Goal: Task Accomplishment & Management: Complete application form

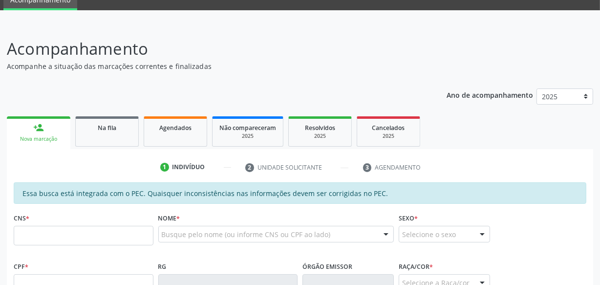
scroll to position [92, 0]
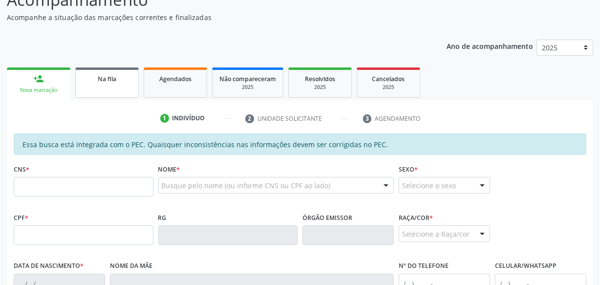
click at [100, 83] on div "Na fila" at bounding box center [107, 78] width 49 height 10
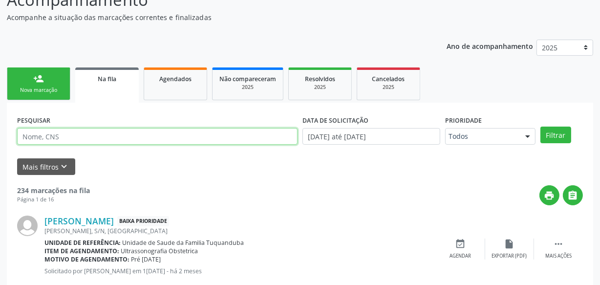
click at [157, 140] on input "text" at bounding box center [157, 136] width 281 height 17
type input "[PERSON_NAME]"
click at [541, 127] on button "Filtrar" at bounding box center [556, 135] width 31 height 17
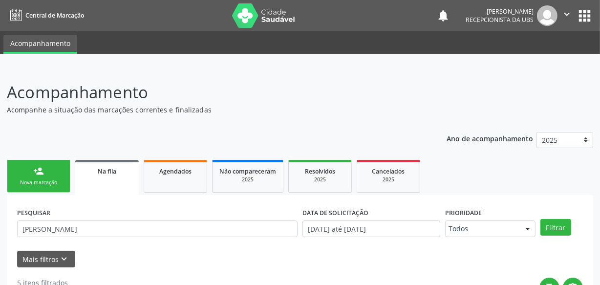
scroll to position [0, 0]
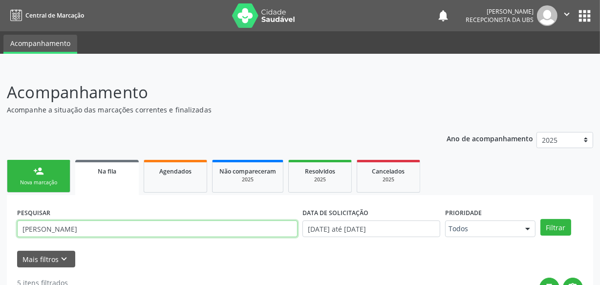
drag, startPoint x: 38, startPoint y: 224, endPoint x: 0, endPoint y: 199, distance: 45.1
click at [541, 219] on button "Filtrar" at bounding box center [556, 227] width 31 height 17
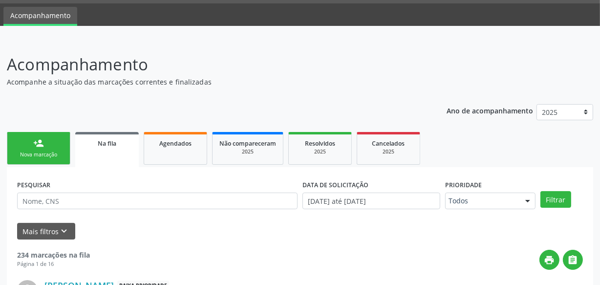
scroll to position [61, 0]
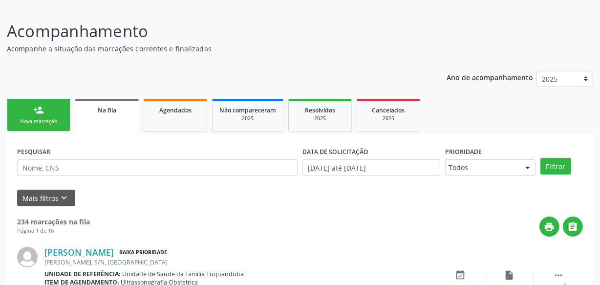
click at [35, 107] on div "person_add" at bounding box center [38, 110] width 11 height 11
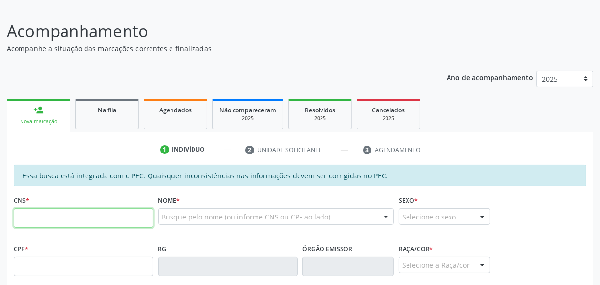
click at [70, 216] on input "text" at bounding box center [84, 218] width 140 height 20
type input "700 8039 6728 1385"
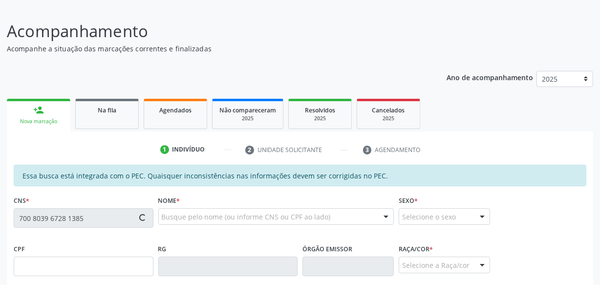
type input "054.771.014-31"
type input "[DATE]"
type input "[US_STATE] de [GEOGRAPHIC_DATA]"
type input "[PHONE_NUMBER]"
type input "S/N"
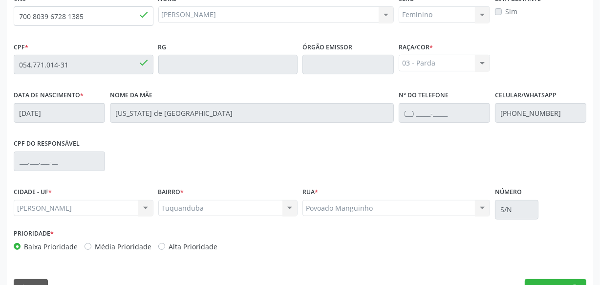
scroll to position [286, 0]
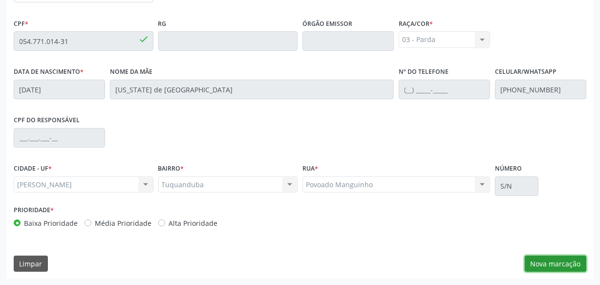
click at [543, 263] on button "Nova marcação" at bounding box center [556, 264] width 62 height 17
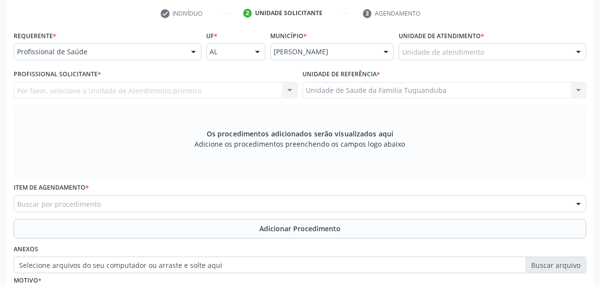
scroll to position [153, 0]
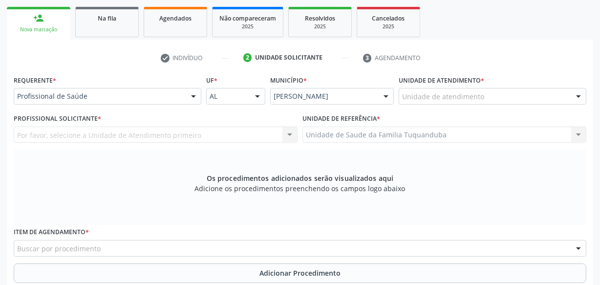
click at [458, 105] on div "Unidade de atendimento * Unidade de atendimento Aeronave Baron 58 Aeronave Cess…" at bounding box center [492, 92] width 193 height 38
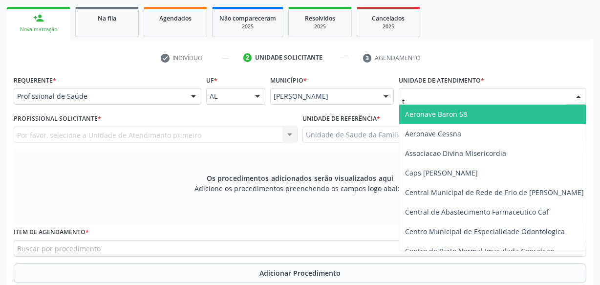
type input "tu"
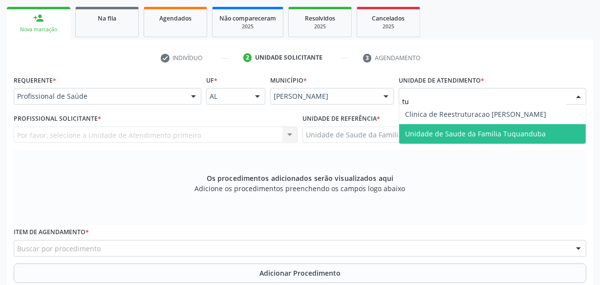
click at [452, 131] on span "Unidade de Saude da Familia Tuquanduba" at bounding box center [475, 133] width 141 height 9
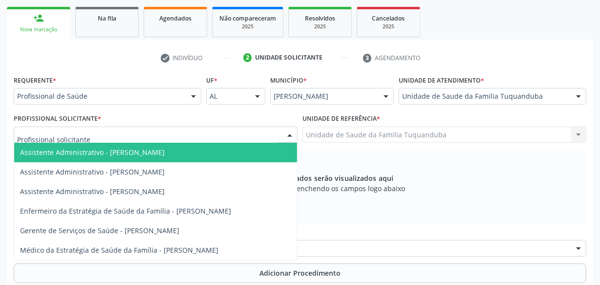
click at [142, 140] on div at bounding box center [156, 135] width 284 height 17
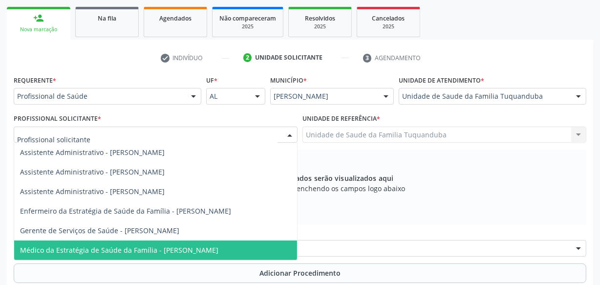
click at [137, 248] on span "Médico da Estratégia de Saúde da Família - [PERSON_NAME]" at bounding box center [119, 249] width 198 height 9
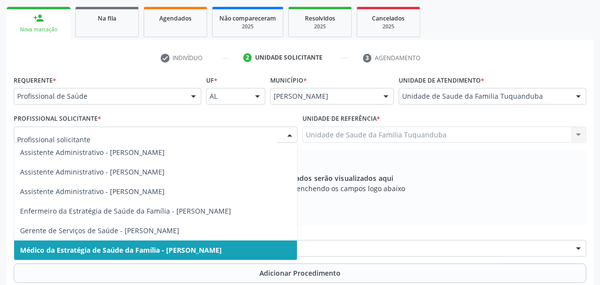
click at [204, 254] on span "Médico da Estratégia de Saúde da Família - [PERSON_NAME]" at bounding box center [155, 250] width 283 height 20
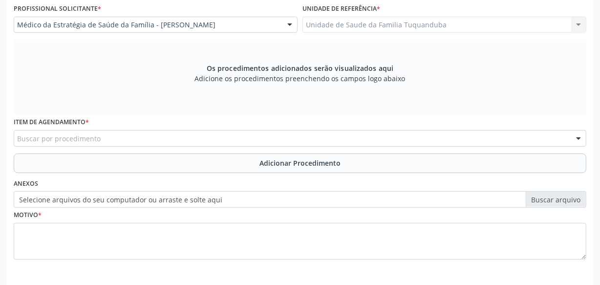
scroll to position [286, 0]
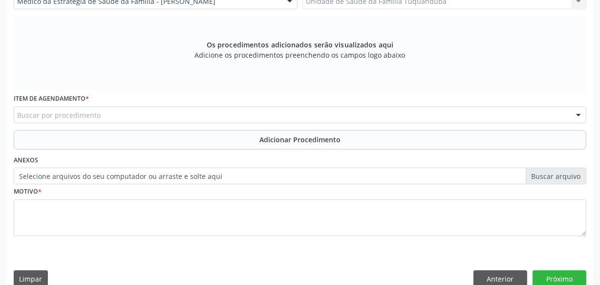
click at [292, 119] on div "Buscar por procedimento" at bounding box center [300, 115] width 573 height 17
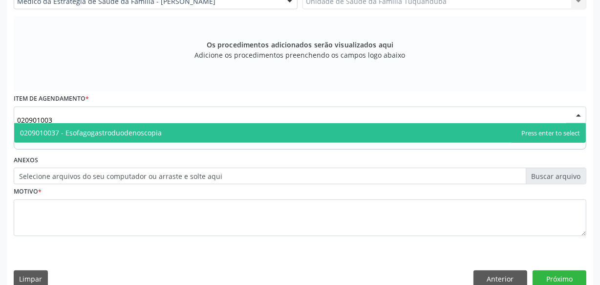
type input "0209010037"
click at [274, 130] on span "0209010037 - Esofagogastroduodenoscopia" at bounding box center [300, 133] width 572 height 20
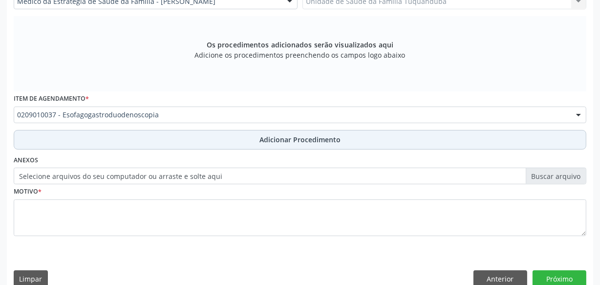
click at [264, 140] on span "Adicionar Procedimento" at bounding box center [300, 139] width 81 height 10
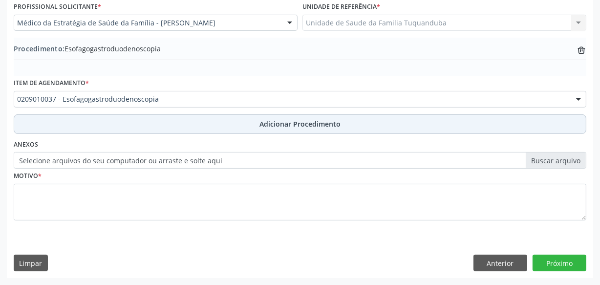
scroll to position [264, 0]
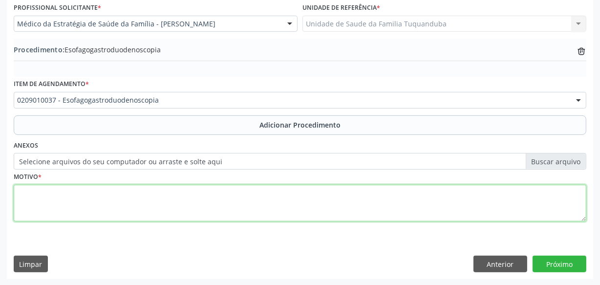
click at [223, 201] on textarea at bounding box center [300, 203] width 573 height 37
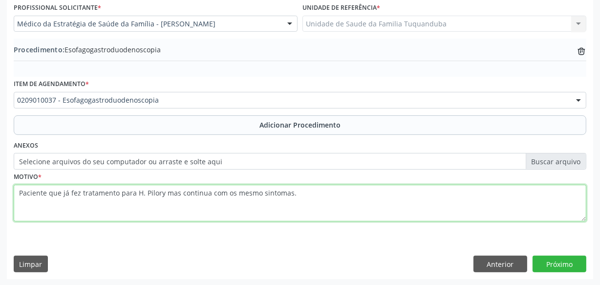
drag, startPoint x: 300, startPoint y: 194, endPoint x: 0, endPoint y: 194, distance: 300.1
click at [0, 194] on div "Acompanhamento Acompanhe a situação das marcações correntes e finalizadas Relat…" at bounding box center [300, 45] width 600 height 482
click at [355, 195] on textarea "Paciente que já fez tratamento para H. Pilory mas continua com os mesmo sintoma…" at bounding box center [300, 203] width 573 height 37
type textarea "Paciente que já fez tratamento para H. Pilory mas continua com os mesmo sintoma…"
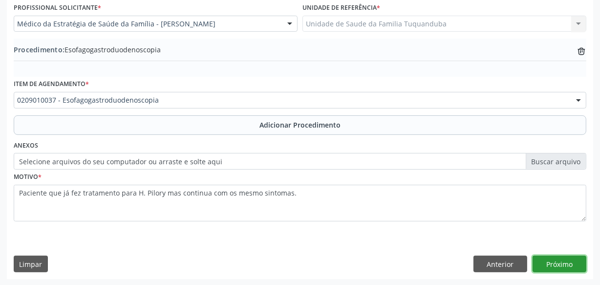
click at [560, 256] on button "Próximo" at bounding box center [560, 264] width 54 height 17
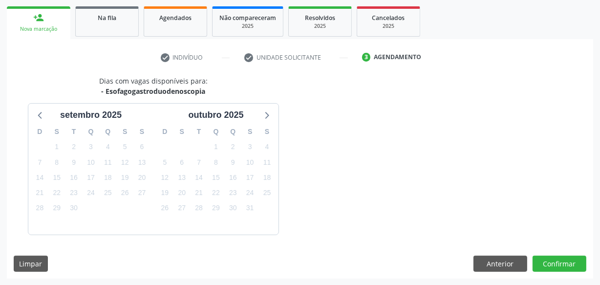
scroll to position [182, 0]
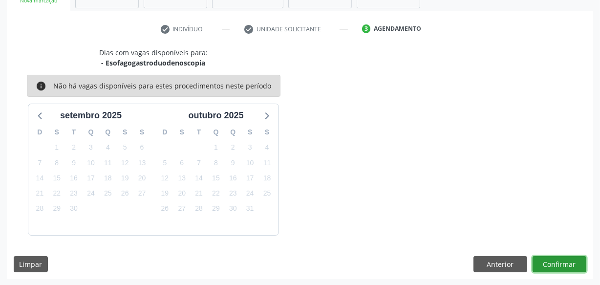
click at [560, 256] on button "Confirmar" at bounding box center [560, 264] width 54 height 17
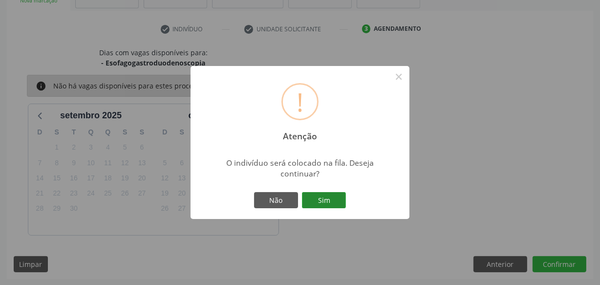
click at [327, 202] on button "Sim" at bounding box center [324, 200] width 44 height 17
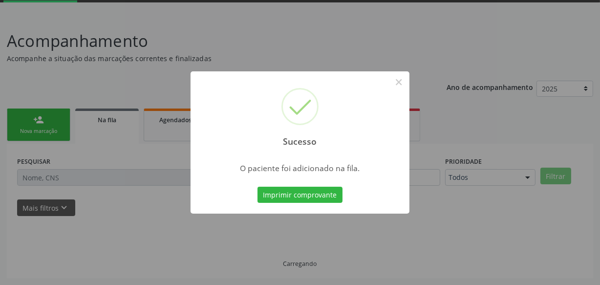
scroll to position [51, 0]
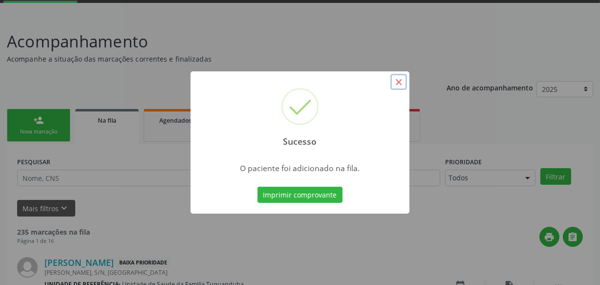
click at [401, 83] on button "×" at bounding box center [399, 82] width 17 height 17
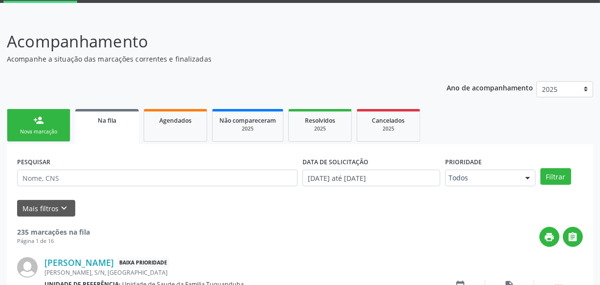
click at [29, 117] on link "person_add Nova marcação" at bounding box center [39, 125] width 64 height 33
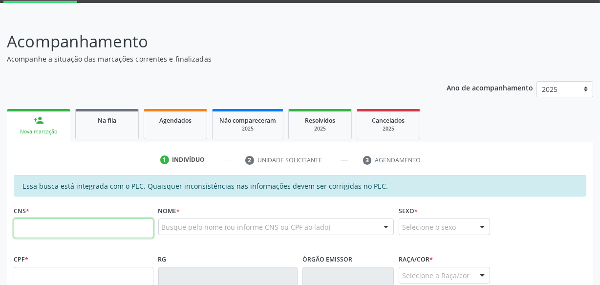
click at [80, 224] on input "text" at bounding box center [84, 228] width 140 height 20
type input "700 8039 6728 1385"
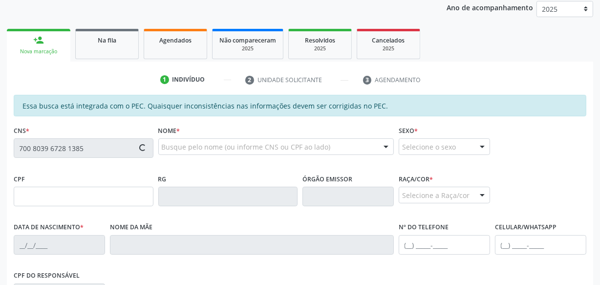
scroll to position [184, 0]
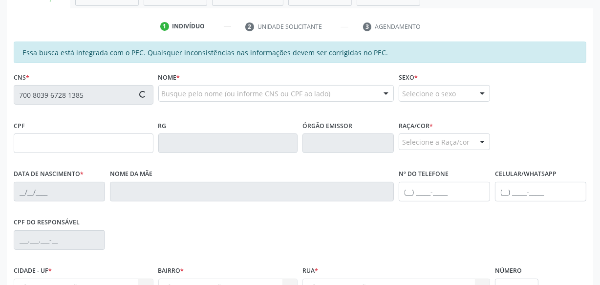
type input "054.771.014-31"
type input "[DATE]"
type input "[US_STATE] de [GEOGRAPHIC_DATA]"
type input "[PHONE_NUMBER]"
type input "S/N"
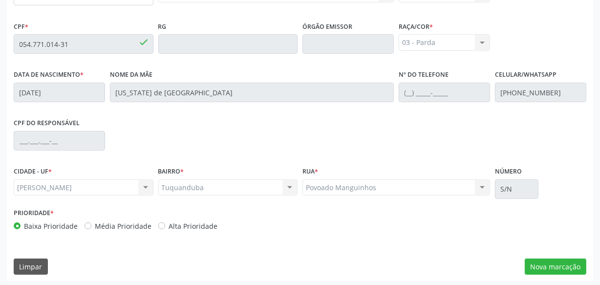
scroll to position [286, 0]
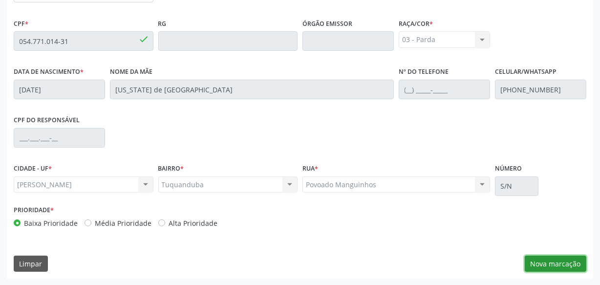
click at [546, 260] on button "Nova marcação" at bounding box center [556, 264] width 62 height 17
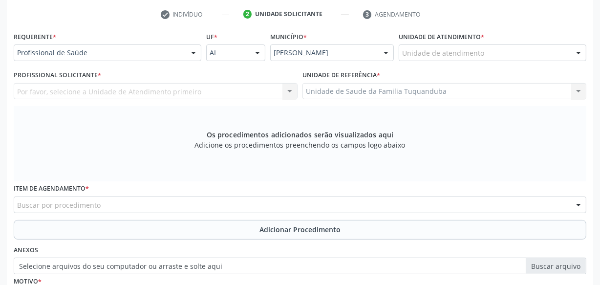
scroll to position [213, 0]
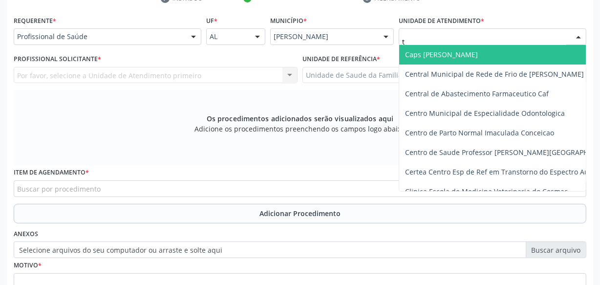
type input "tu"
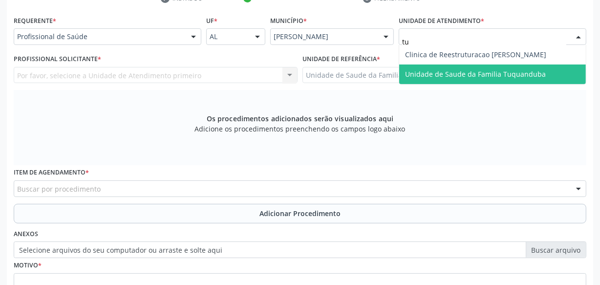
click at [488, 69] on span "Unidade de Saude da Familia Tuquanduba" at bounding box center [475, 73] width 141 height 9
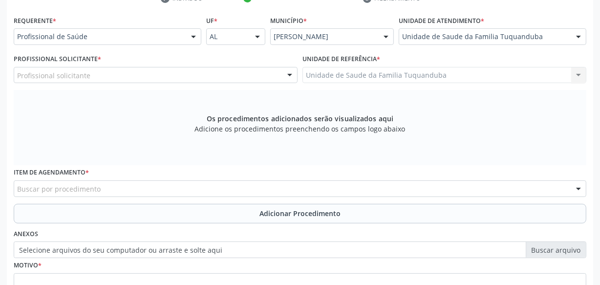
click at [129, 72] on div "Profissional solicitante" at bounding box center [156, 75] width 284 height 17
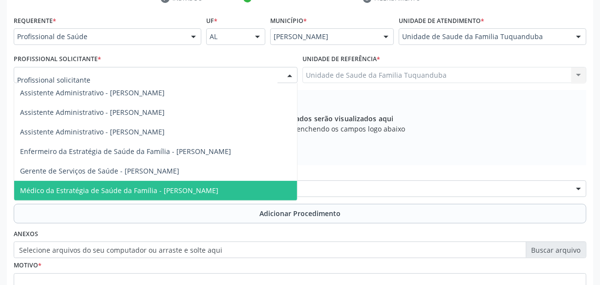
click at [148, 191] on span "Médico da Estratégia de Saúde da Família - [PERSON_NAME]" at bounding box center [119, 190] width 198 height 9
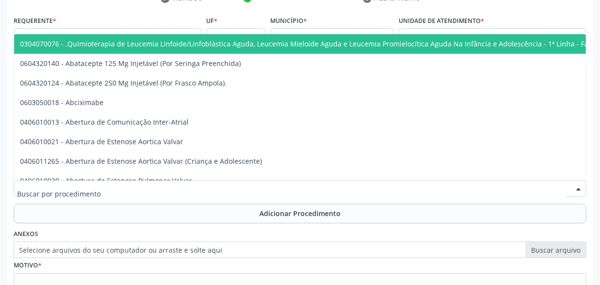
click at [188, 185] on div at bounding box center [300, 188] width 573 height 17
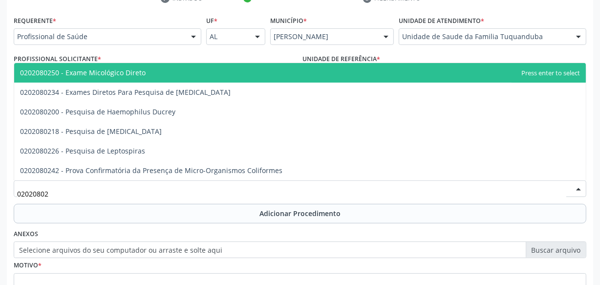
type input "020208021"
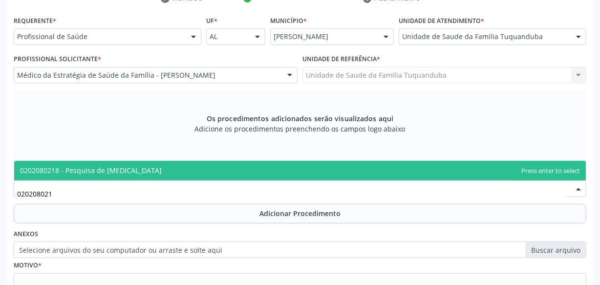
click at [167, 169] on span "0202080218 - Pesquisa de [MEDICAL_DATA]" at bounding box center [300, 171] width 572 height 20
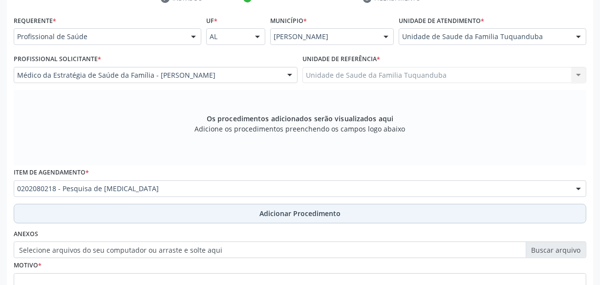
click at [164, 217] on button "Adicionar Procedimento" at bounding box center [300, 214] width 573 height 20
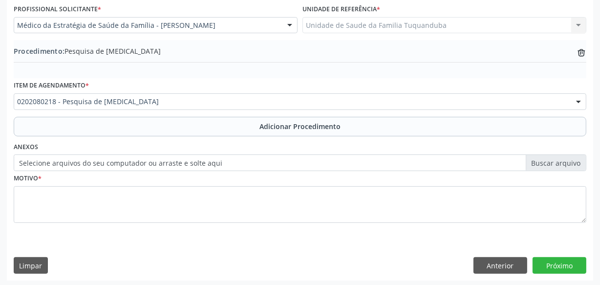
scroll to position [264, 0]
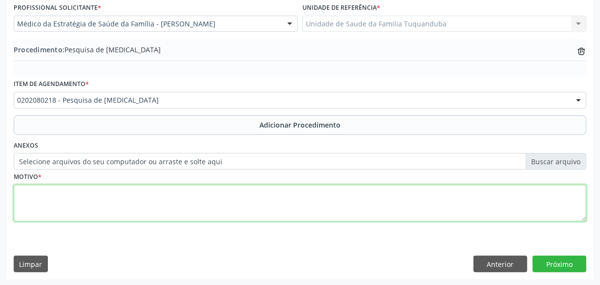
paste textarea "Paciente que já fez tratamento para H. Pilory mas continua com os mesmo sintoma…"
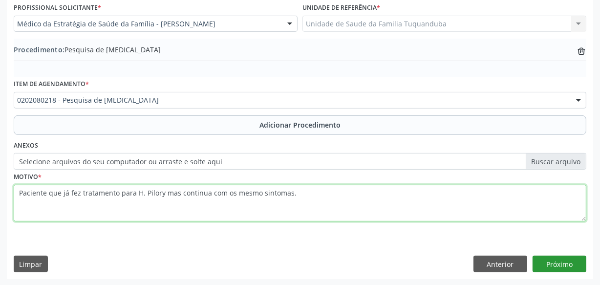
type textarea "Paciente que já fez tratamento para H. Pilory mas continua com os mesmo sintoma…"
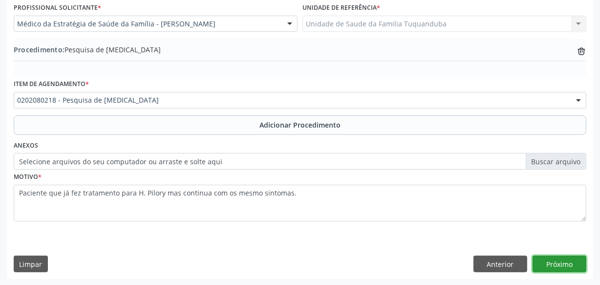
click at [552, 265] on button "Próximo" at bounding box center [560, 264] width 54 height 17
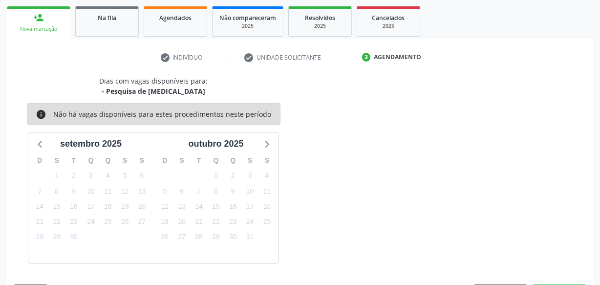
scroll to position [182, 0]
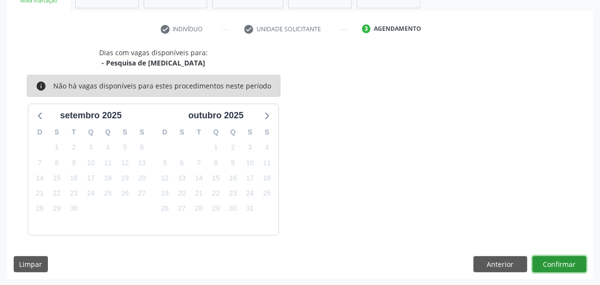
click at [552, 265] on button "Confirmar" at bounding box center [560, 264] width 54 height 17
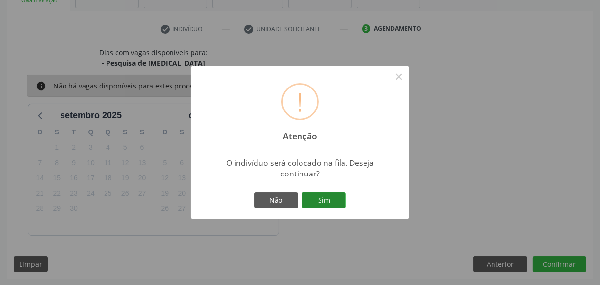
click at [337, 198] on button "Sim" at bounding box center [324, 200] width 44 height 17
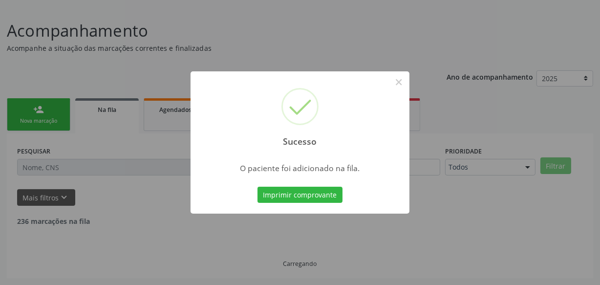
scroll to position [51, 0]
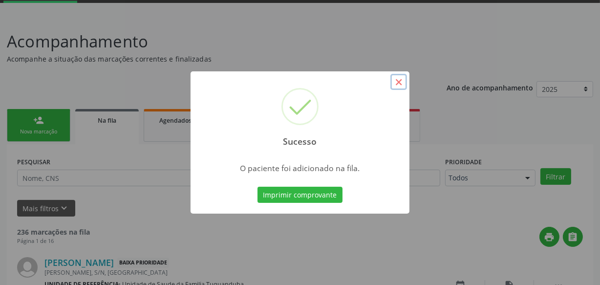
click at [403, 80] on button "×" at bounding box center [399, 82] width 17 height 17
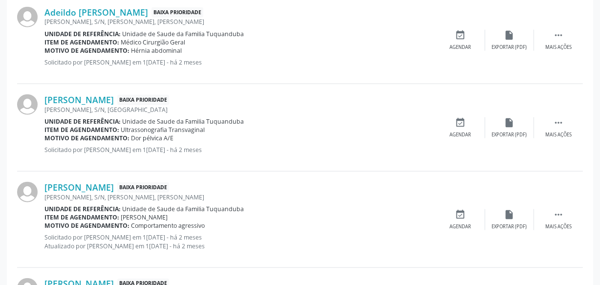
scroll to position [1403, 0]
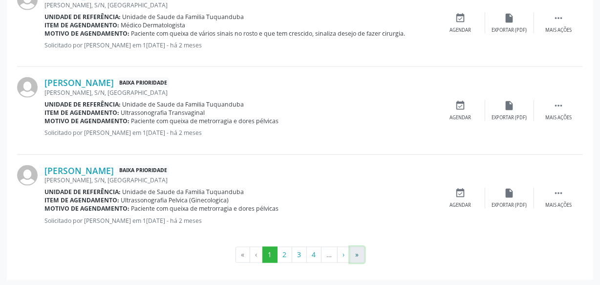
click at [359, 254] on button "»" at bounding box center [357, 255] width 15 height 17
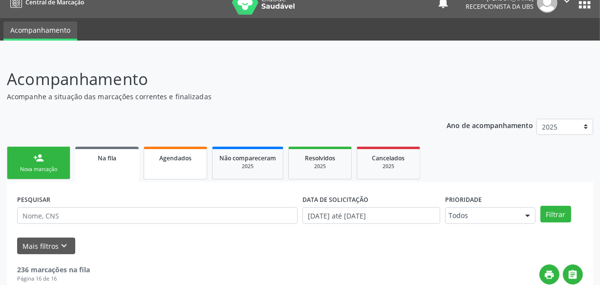
scroll to position [0, 0]
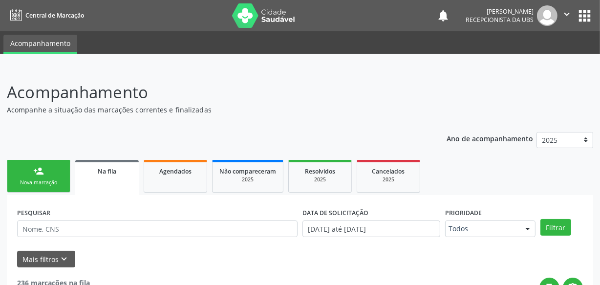
click at [122, 177] on link "Na fila" at bounding box center [107, 177] width 64 height 35
click at [169, 176] on link "Agendados" at bounding box center [176, 176] width 64 height 33
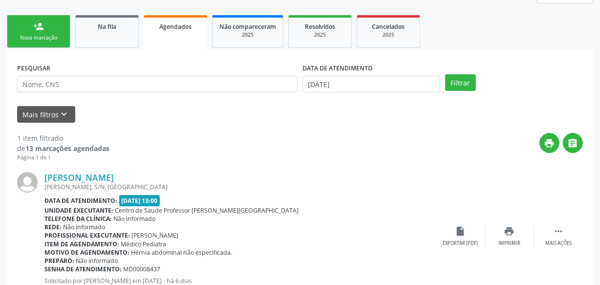
scroll to position [88, 0]
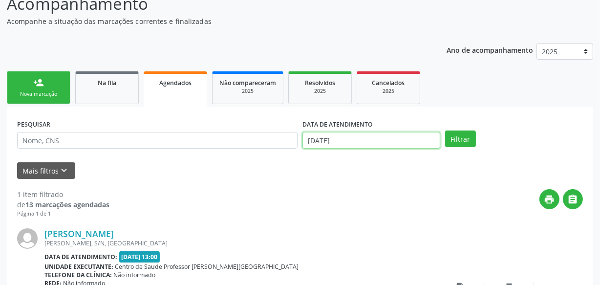
click at [394, 132] on input "[DATE]" at bounding box center [372, 140] width 138 height 17
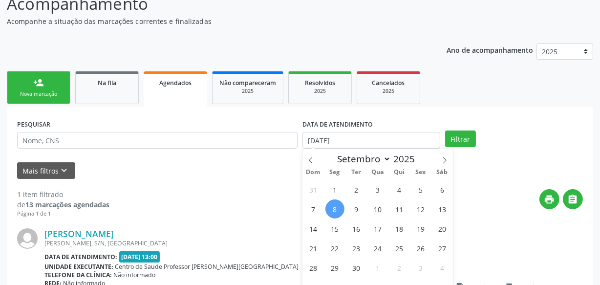
click at [336, 205] on span "8" at bounding box center [335, 208] width 19 height 19
type input "[DATE]"
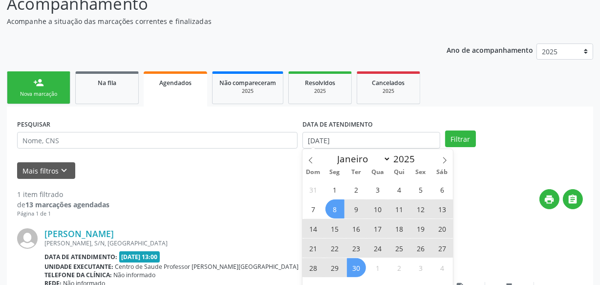
click at [359, 276] on div "31 1 2 3 4 5 6 7 8 9 10 11 12 13 14 15 16 17 18 19 20 21 22 23 24 25 26 27 28 2…" at bounding box center [378, 237] width 151 height 117
click at [357, 269] on span "30" at bounding box center [356, 267] width 19 height 19
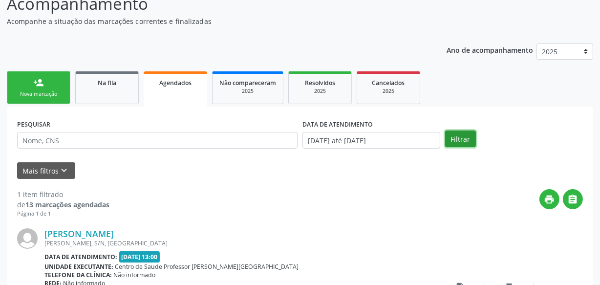
click at [470, 141] on button "Filtrar" at bounding box center [460, 139] width 31 height 17
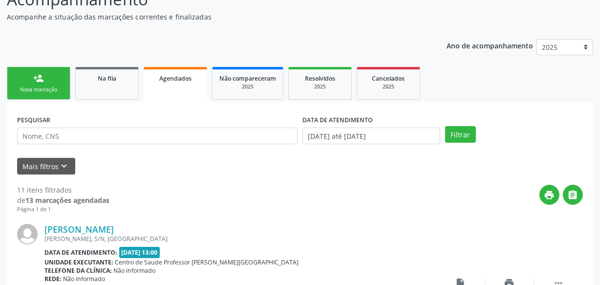
scroll to position [0, 0]
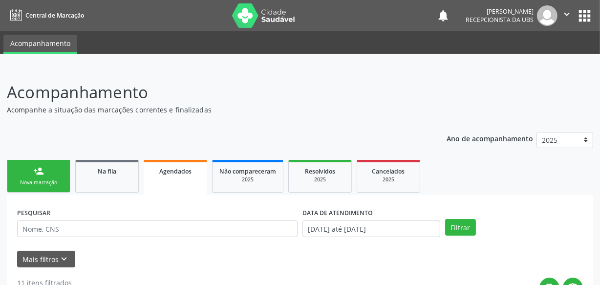
click at [41, 185] on div "Nova marcação" at bounding box center [38, 182] width 49 height 7
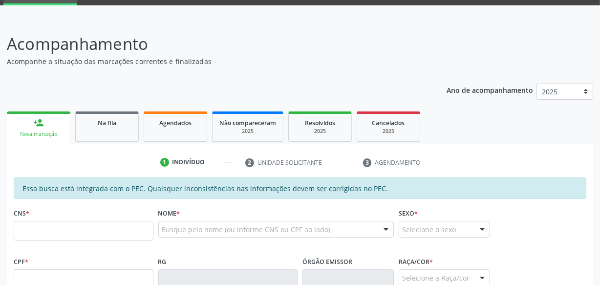
scroll to position [177, 0]
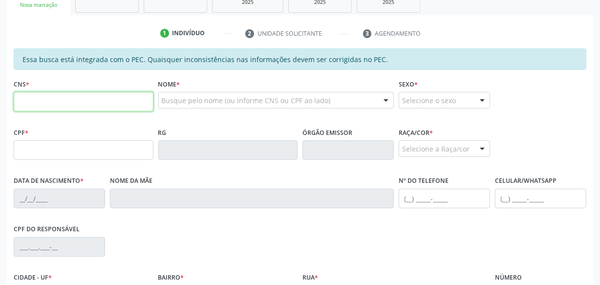
click at [82, 103] on input "text" at bounding box center [84, 102] width 140 height 20
type input "708 6025 5558 5189"
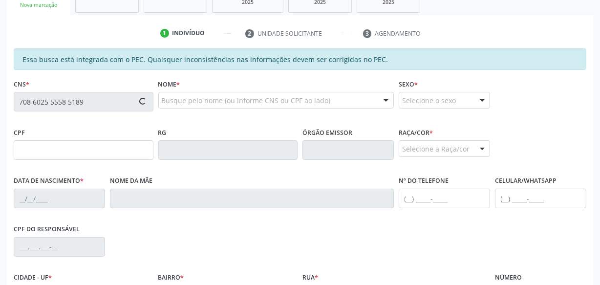
type input "176.635.444-04"
type input "[DATE]"
type input "[PERSON_NAME]"
type input "[PHONE_NUMBER]"
type input "S/N"
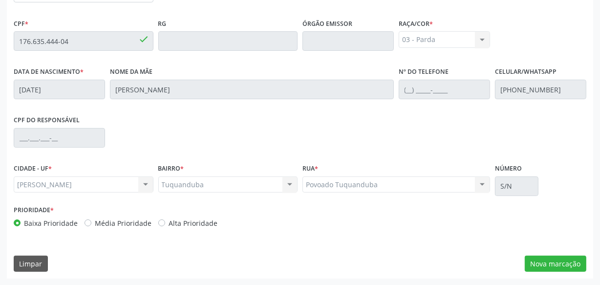
scroll to position [20, 0]
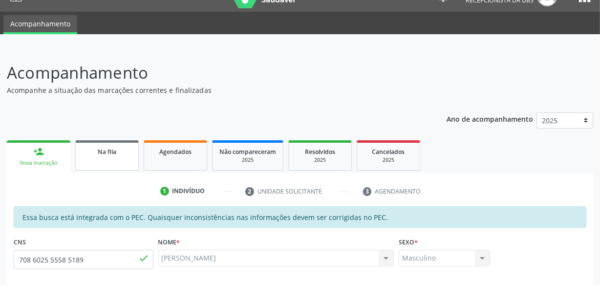
click at [115, 157] on link "Na fila" at bounding box center [107, 155] width 64 height 30
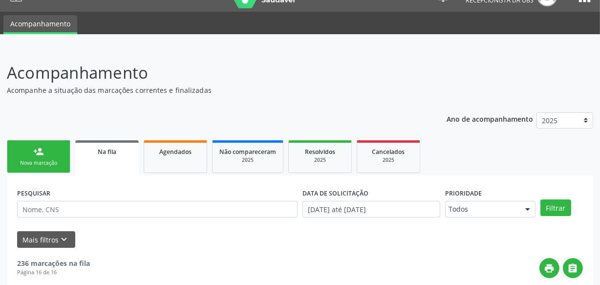
click at [49, 156] on link "person_add Nova marcação" at bounding box center [39, 156] width 64 height 33
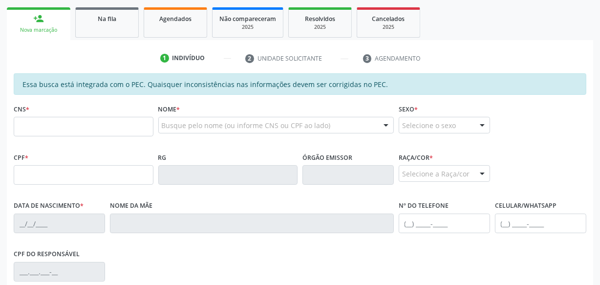
scroll to position [153, 0]
click at [104, 129] on input "text" at bounding box center [84, 126] width 140 height 20
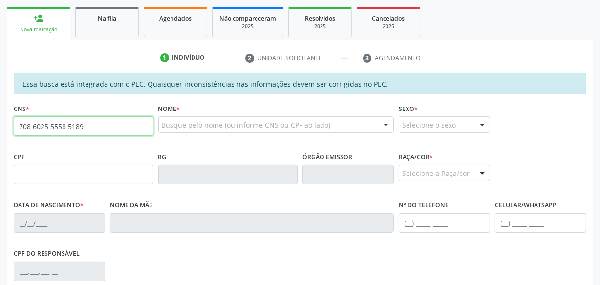
type input "708 6025 5558 5189"
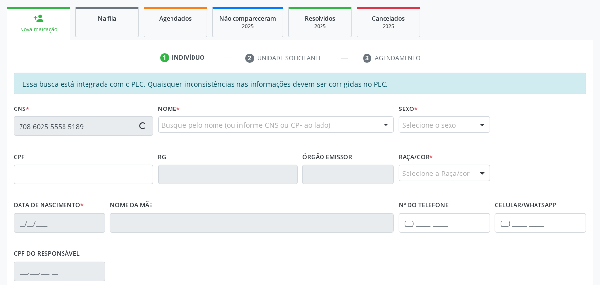
type input "176.635.444-04"
type input "[DATE]"
type input "[PERSON_NAME]"
type input "[PHONE_NUMBER]"
type input "S/N"
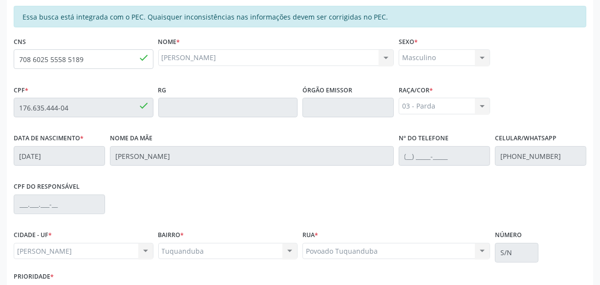
scroll to position [286, 0]
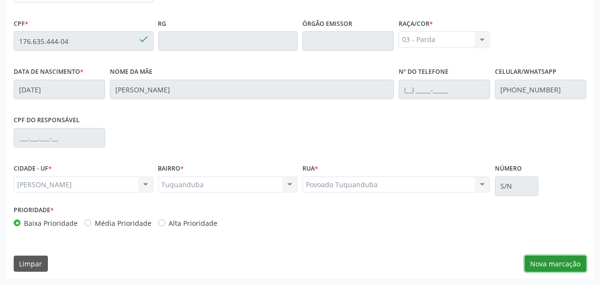
click at [566, 257] on button "Nova marcação" at bounding box center [556, 264] width 62 height 17
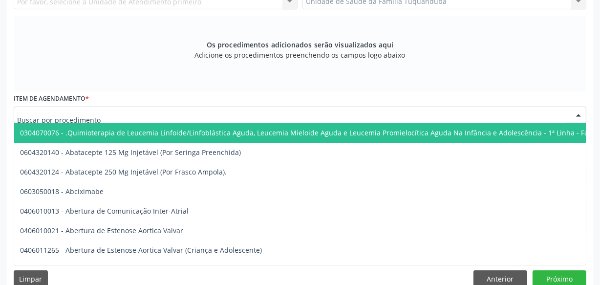
click at [153, 112] on div at bounding box center [300, 115] width 573 height 17
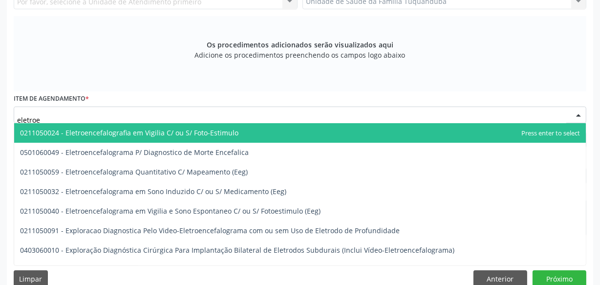
type input "eletroen"
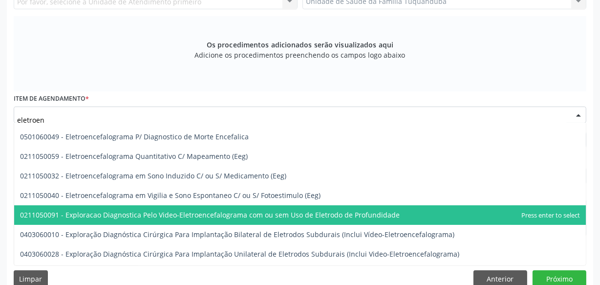
scroll to position [0, 0]
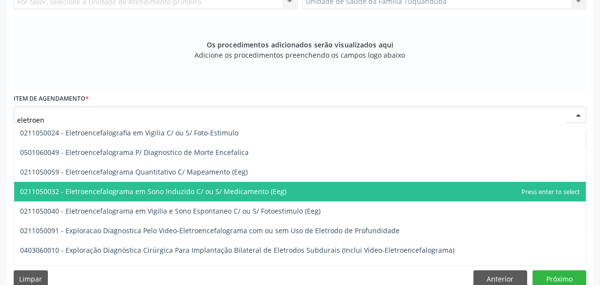
click at [212, 188] on span "0211050032 - Eletroencefalograma em Sono Induzido C/ ou S/ Medicamento (Eeg)" at bounding box center [153, 191] width 266 height 9
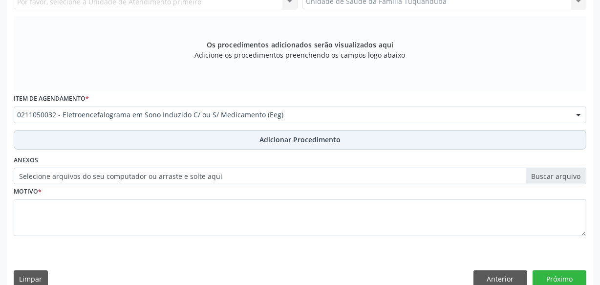
click at [271, 140] on span "Adicionar Procedimento" at bounding box center [300, 139] width 81 height 10
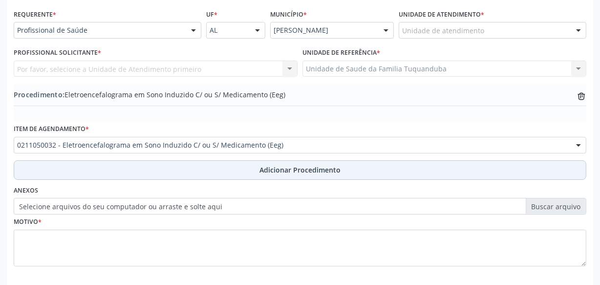
scroll to position [175, 0]
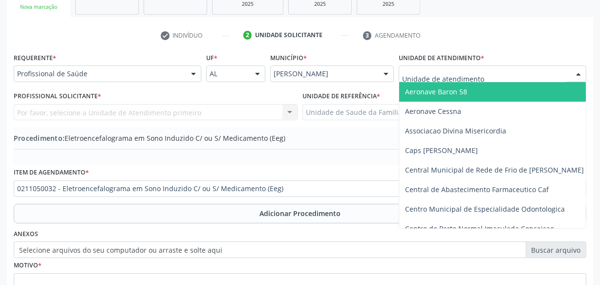
click at [197, 71] on div at bounding box center [193, 74] width 15 height 17
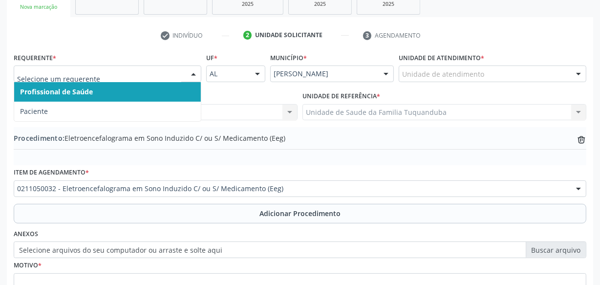
click at [191, 72] on div at bounding box center [193, 74] width 15 height 17
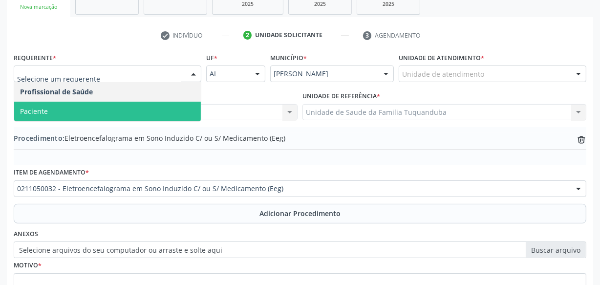
click at [117, 120] on span "Paciente" at bounding box center [107, 112] width 187 height 20
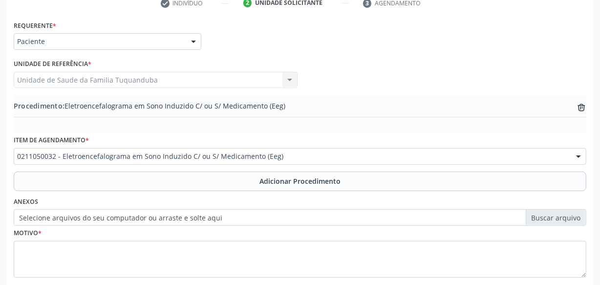
scroll to position [264, 0]
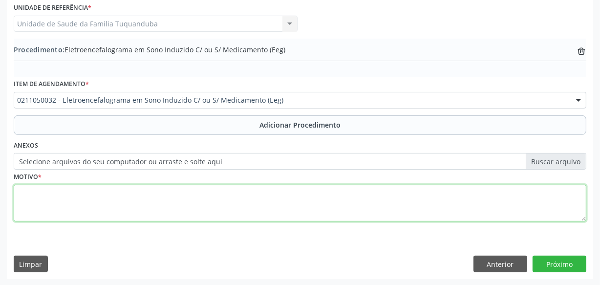
click at [217, 201] on textarea at bounding box center [300, 203] width 573 height 37
click at [19, 194] on textarea "Convulsões generalizadas." at bounding box center [300, 203] width 573 height 37
paste textarea "quadro diagnóstico de Deficiência Intelectual (DI)"
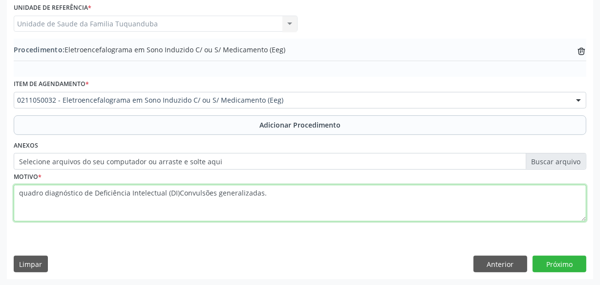
click at [25, 192] on textarea "quadro diagnóstico de Deficiência Intelectual (DI)Convulsões generalizadas." at bounding box center [300, 203] width 573 height 37
click at [24, 193] on textarea "quadro diagnóstico de Deficiência Intelectual (DI)Convulsões generalizadas." at bounding box center [300, 203] width 573 height 37
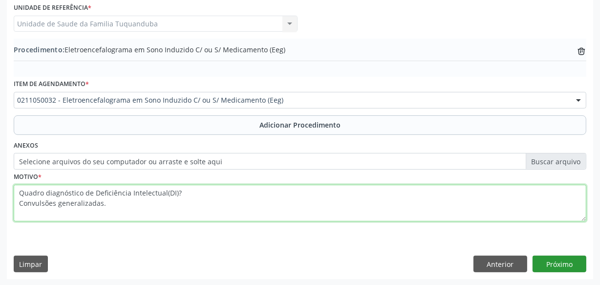
type textarea "Quadro diagnóstico de Deficiência Intelectual(DI)? Convulsões generalizadas."
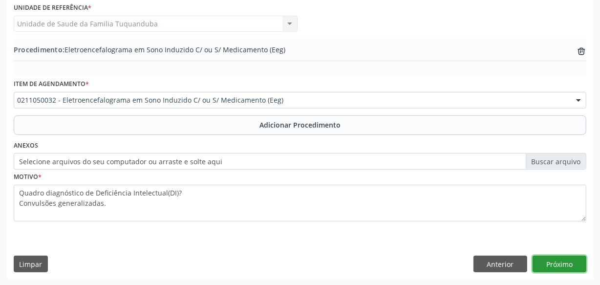
click at [567, 262] on button "Próximo" at bounding box center [560, 264] width 54 height 17
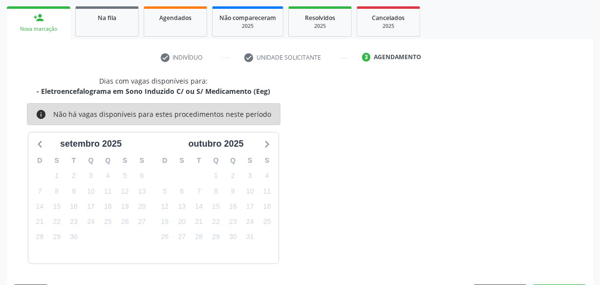
scroll to position [182, 0]
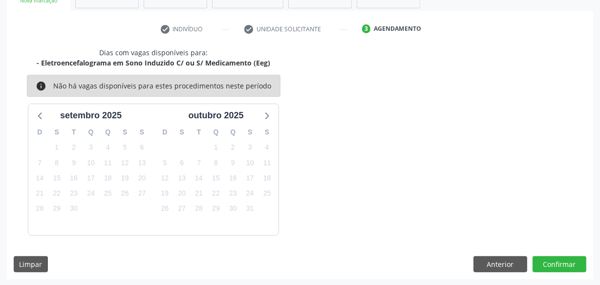
click at [567, 262] on button "Confirmar" at bounding box center [560, 264] width 54 height 17
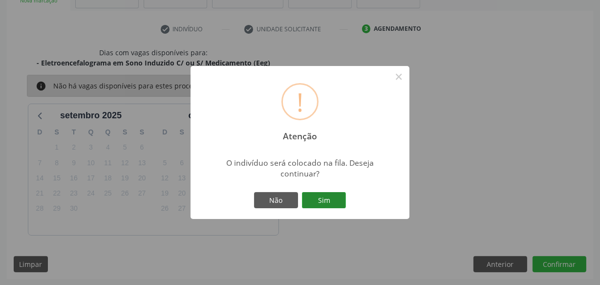
click at [330, 197] on button "Sim" at bounding box center [324, 200] width 44 height 17
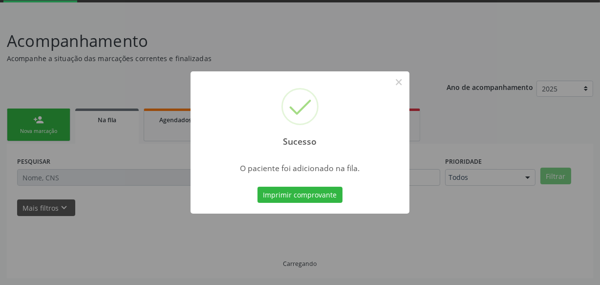
scroll to position [51, 0]
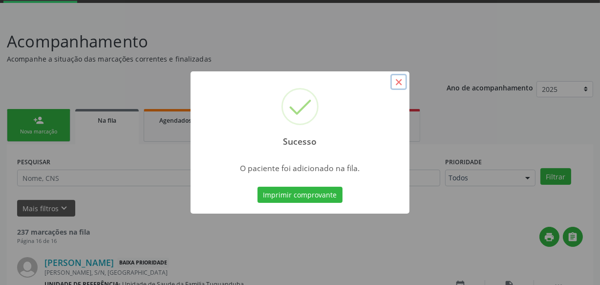
click at [401, 81] on button "×" at bounding box center [399, 82] width 17 height 17
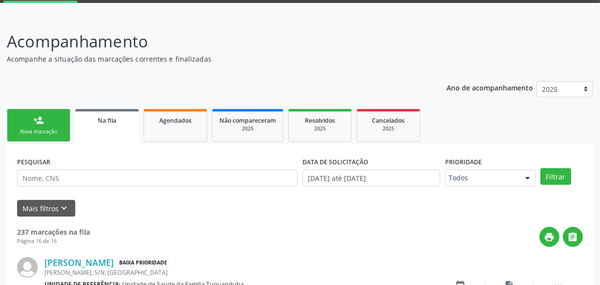
click at [30, 118] on link "person_add Nova marcação" at bounding box center [39, 125] width 64 height 33
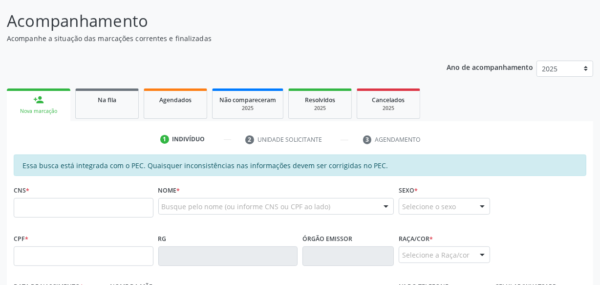
scroll to position [0, 0]
